Goal: Task Accomplishment & Management: Complete application form

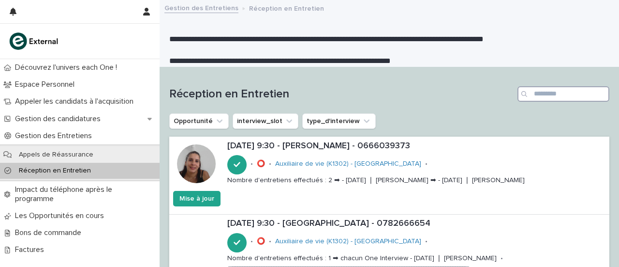
click at [545, 89] on input "Recherche" at bounding box center [564, 93] width 92 height 15
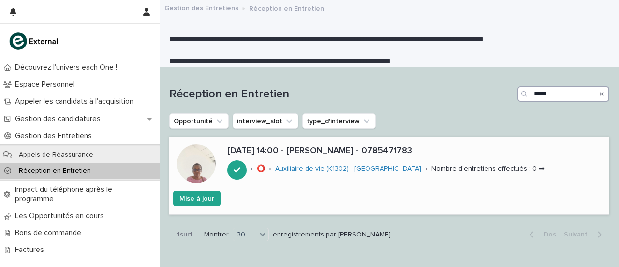
type input "*****"
click at [341, 152] on font "[DATE] 14:00 - [PERSON_NAME] - 0785471783" at bounding box center [319, 150] width 185 height 9
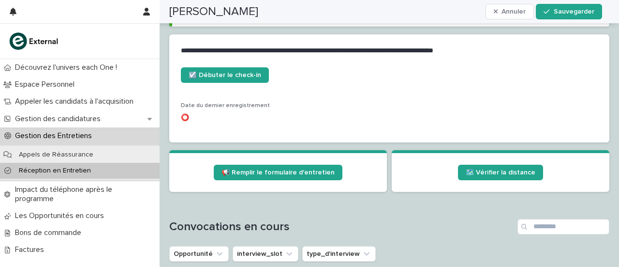
scroll to position [424, 0]
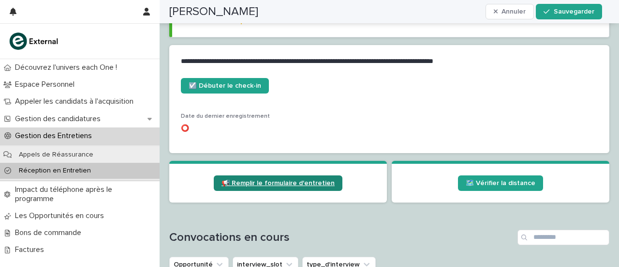
click at [259, 180] on font "📢 Remplir le formulaire d'entretien" at bounding box center [278, 182] width 113 height 7
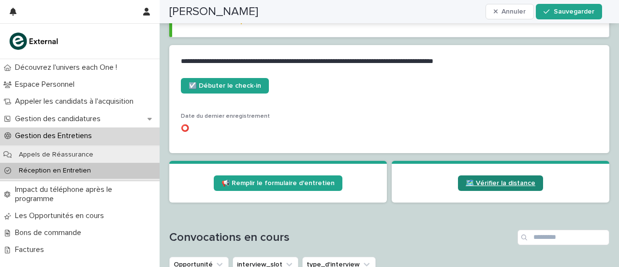
click at [490, 183] on font "🗺️ Vérifier la distance" at bounding box center [501, 182] width 70 height 7
click at [45, 169] on font "Réception en Entretien" at bounding box center [55, 170] width 72 height 7
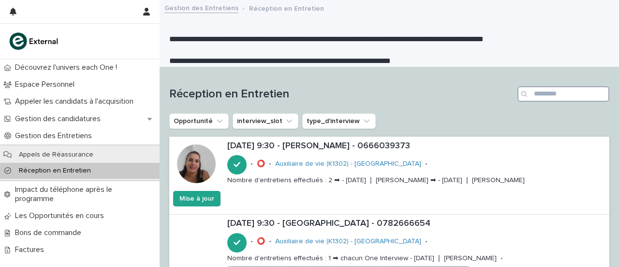
click at [539, 90] on input "Recherche" at bounding box center [564, 93] width 92 height 15
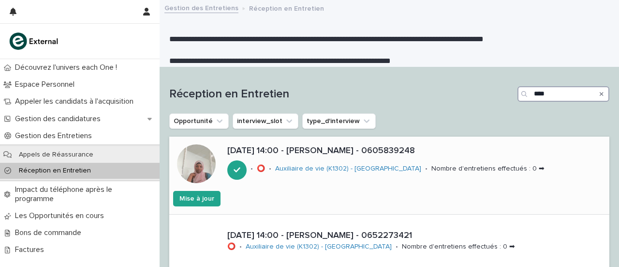
type input "****"
click at [330, 150] on font "[DATE] 14:00 - [PERSON_NAME] - 0605839248" at bounding box center [321, 150] width 188 height 9
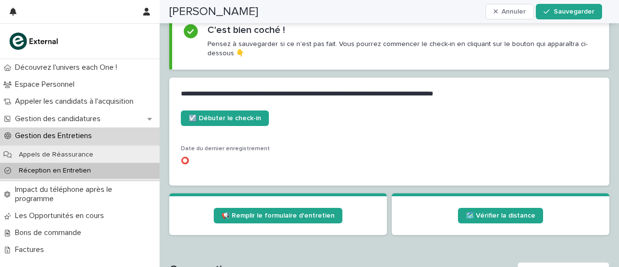
scroll to position [392, 0]
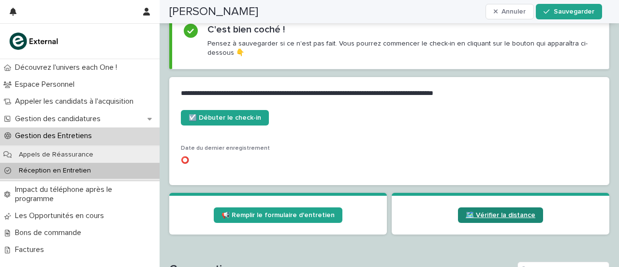
click at [472, 214] on font "🗺️ Vérifier la distance" at bounding box center [501, 214] width 70 height 7
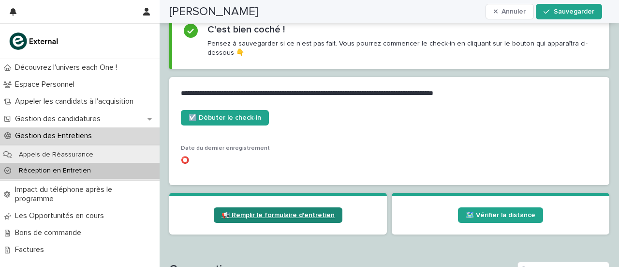
click at [290, 211] on font "📢 Remplir le formulaire d'entretien" at bounding box center [278, 214] width 113 height 7
click at [64, 169] on font "Réception en Entretien" at bounding box center [55, 170] width 72 height 7
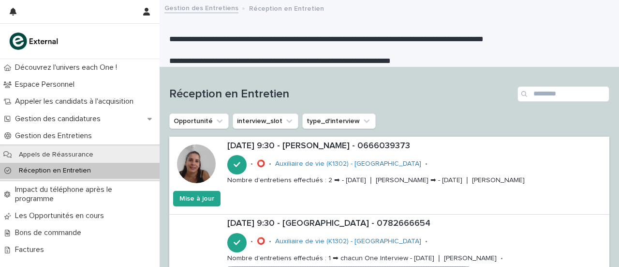
click at [74, 173] on font "Réception en Entretien" at bounding box center [55, 170] width 72 height 7
click at [51, 168] on font "Réception en Entretien" at bounding box center [55, 170] width 72 height 7
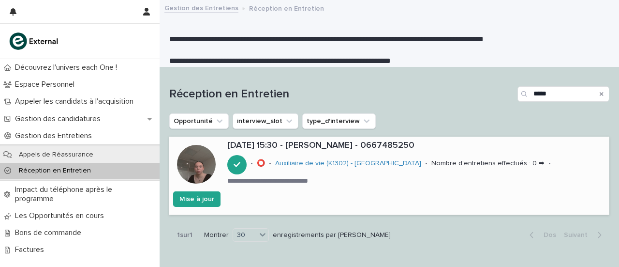
type input "*****"
click at [303, 146] on font "[DATE] 15:30 - [PERSON_NAME] - 0667485250" at bounding box center [320, 145] width 187 height 9
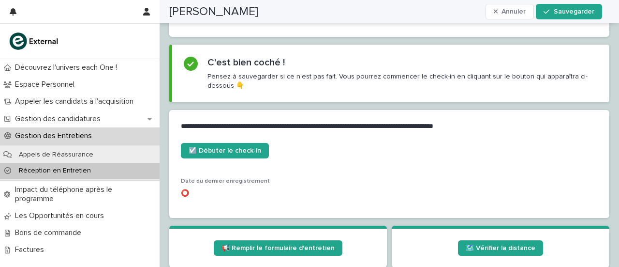
scroll to position [411, 0]
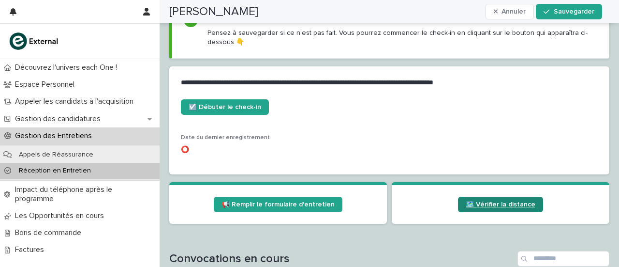
click at [502, 205] on font "🗺️ Vérifier la distance" at bounding box center [501, 204] width 70 height 7
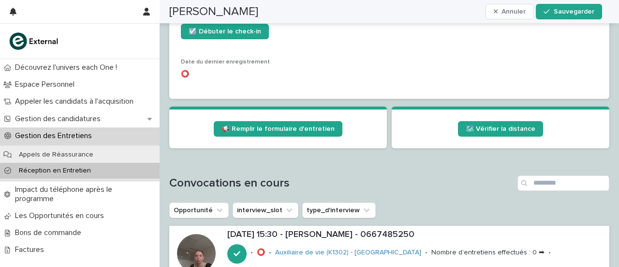
scroll to position [488, 0]
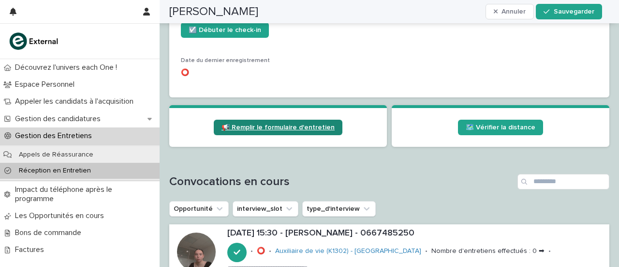
click at [269, 124] on font "📢 Remplir le formulaire d'entretien" at bounding box center [278, 127] width 113 height 7
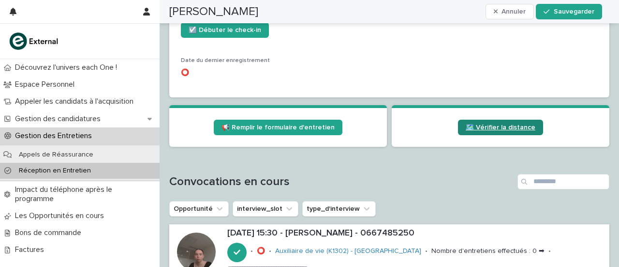
click at [473, 122] on link "🗺️ Vérifier la distance" at bounding box center [500, 126] width 85 height 15
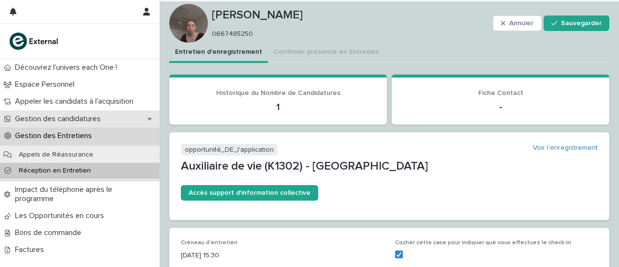
scroll to position [12, 0]
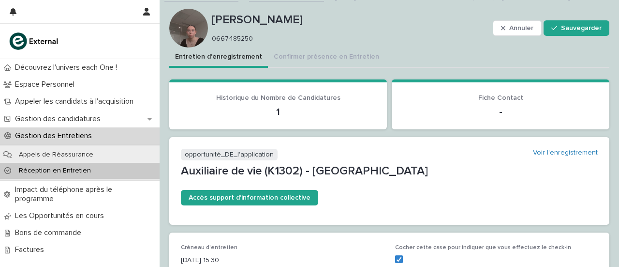
click at [59, 165] on div "Réception en Entretien" at bounding box center [80, 171] width 160 height 16
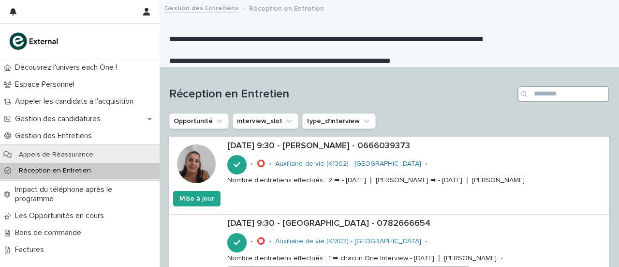
click at [541, 91] on input "Recherche" at bounding box center [564, 93] width 92 height 15
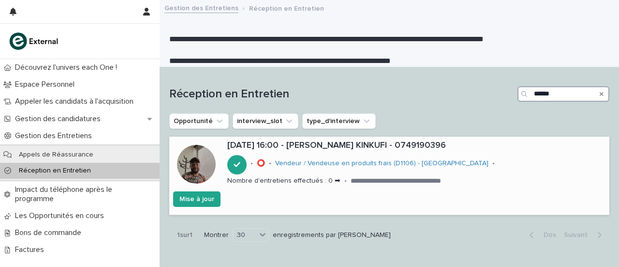
type input "******"
click at [318, 144] on font "[DATE] 16:00 - [PERSON_NAME] KINKUFI - 0749190396" at bounding box center [336, 145] width 219 height 9
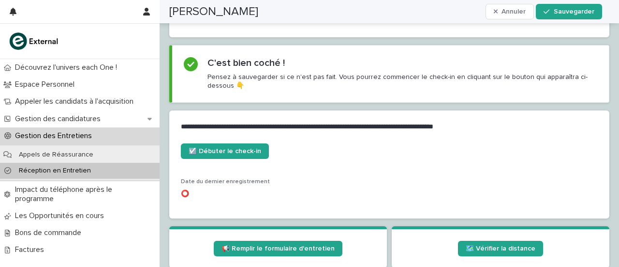
scroll to position [366, 0]
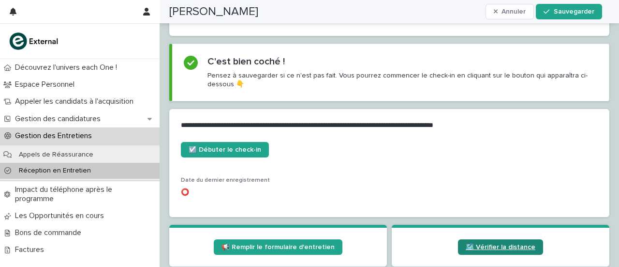
click at [480, 239] on link "🗺️ Vérifier la distance" at bounding box center [500, 246] width 85 height 15
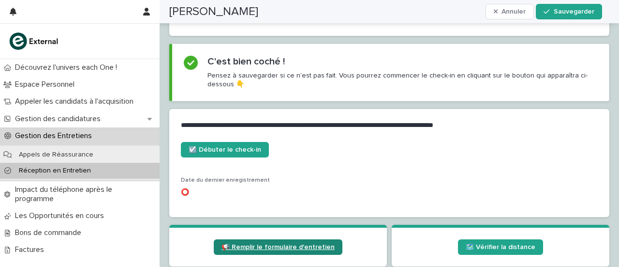
click at [274, 243] on font "📢 Remplir le formulaire d'entretien" at bounding box center [278, 246] width 113 height 7
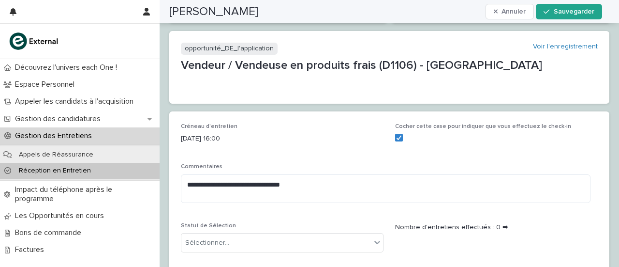
scroll to position [0, 0]
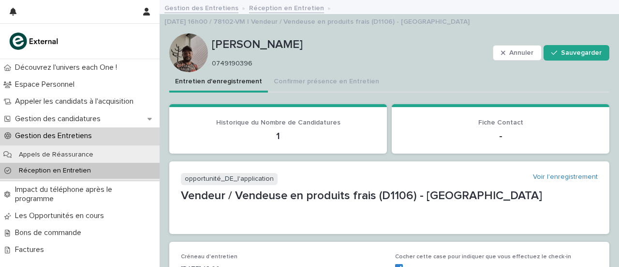
click at [48, 172] on font "Réception en Entretien" at bounding box center [55, 170] width 72 height 7
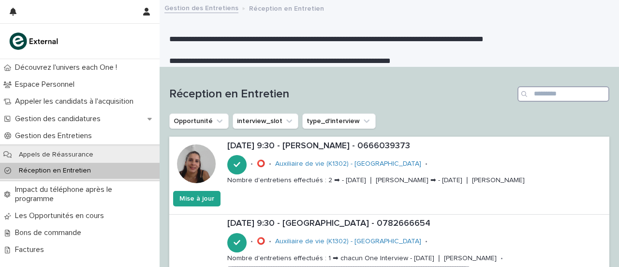
click at [544, 89] on input "Recherche" at bounding box center [564, 93] width 92 height 15
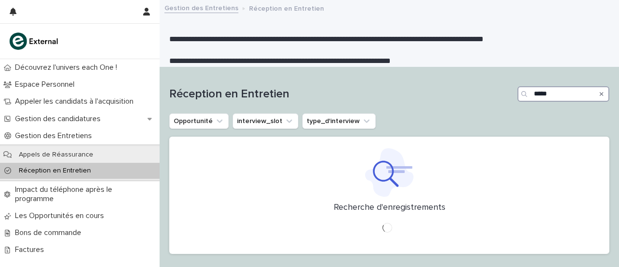
type input "*****"
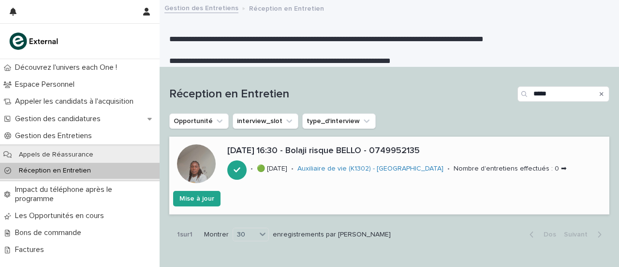
click at [330, 150] on font "[DATE] 16:30 - Bolaji risque BELLO - 0749952135" at bounding box center [323, 150] width 193 height 9
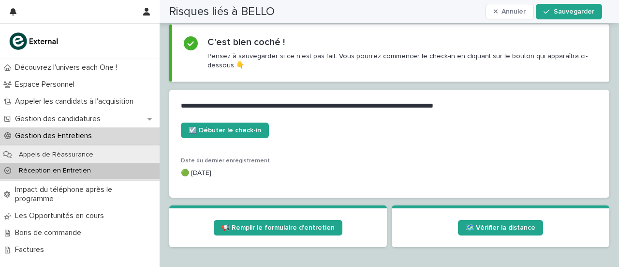
scroll to position [386, 0]
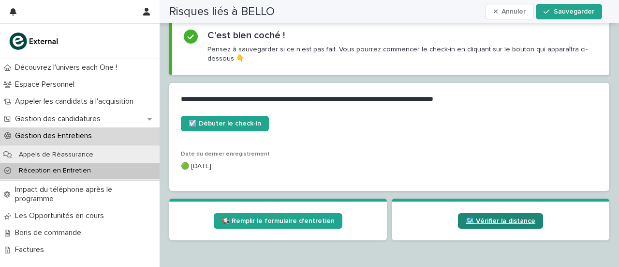
click at [467, 215] on link "🗺️ Vérifier la distance" at bounding box center [500, 220] width 85 height 15
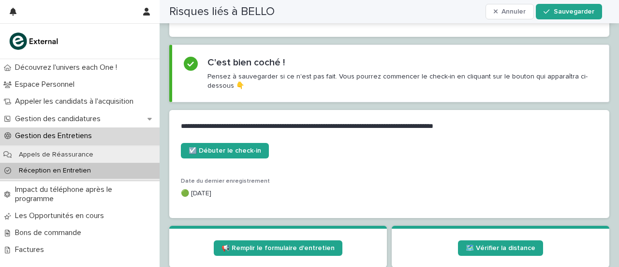
scroll to position [357, 0]
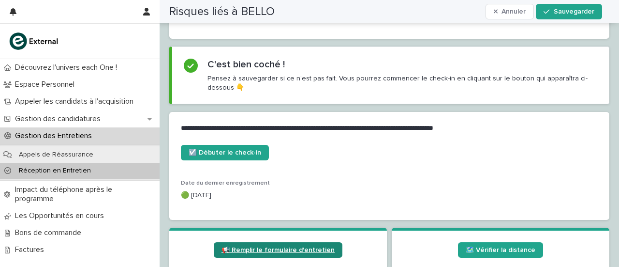
click at [265, 252] on link "📢 Remplir le formulaire d'entretien" at bounding box center [278, 249] width 129 height 15
